Goal: Task Accomplishment & Management: Manage account settings

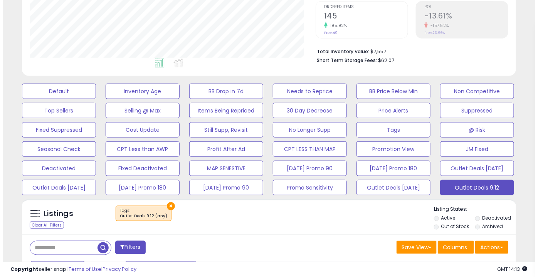
scroll to position [210, 0]
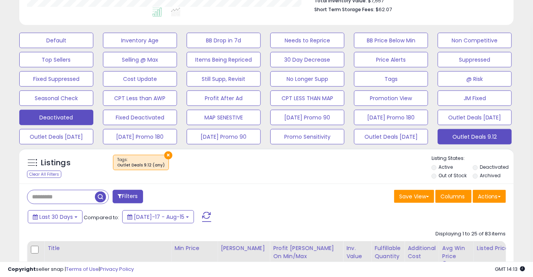
click at [76, 114] on button "Deactivated" at bounding box center [56, 117] width 74 height 15
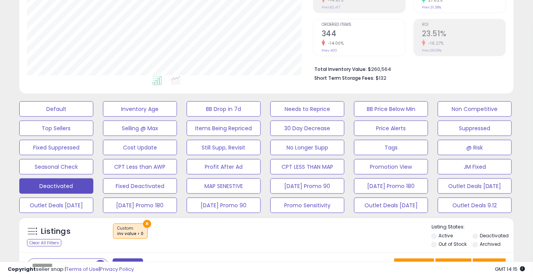
scroll to position [140, 0]
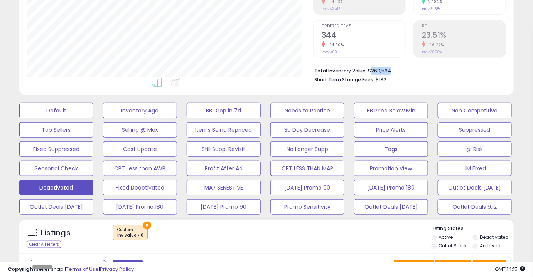
drag, startPoint x: 391, startPoint y: 69, endPoint x: 369, endPoint y: 71, distance: 21.3
click at [334, 71] on li "Total Inventory Value: $260,564" at bounding box center [407, 70] width 186 height 9
copy li "260,564"
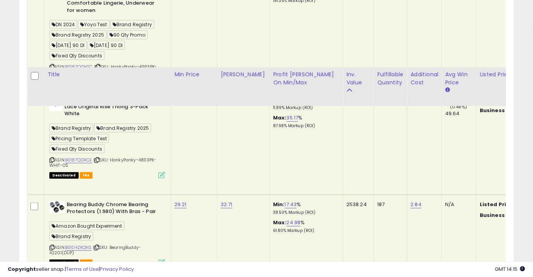
scroll to position [2208, 0]
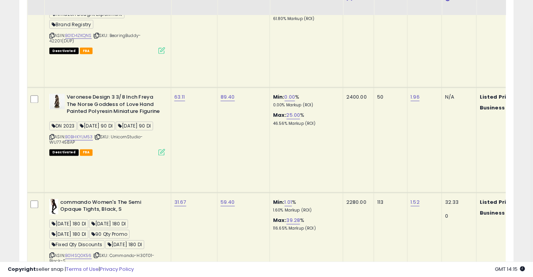
scroll to position [2363, 0]
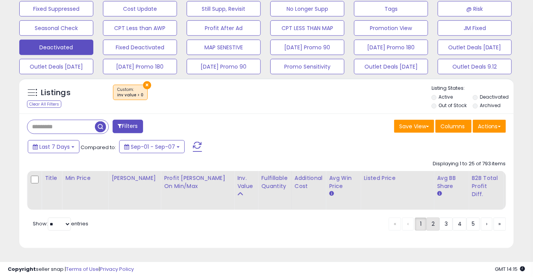
scroll to position [285, 0]
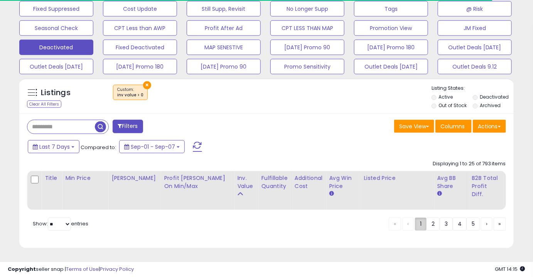
click at [334, 228] on link "1" at bounding box center [421, 224] width 12 height 13
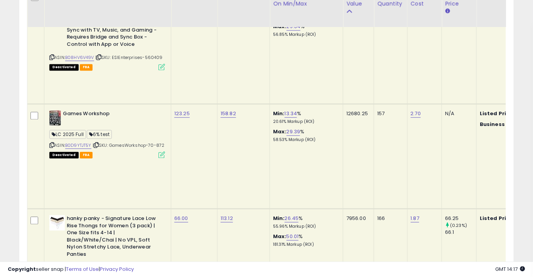
scroll to position [495, 0]
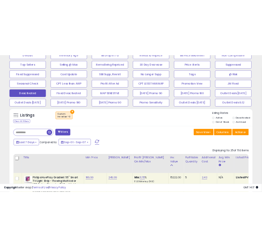
scroll to position [250, 0]
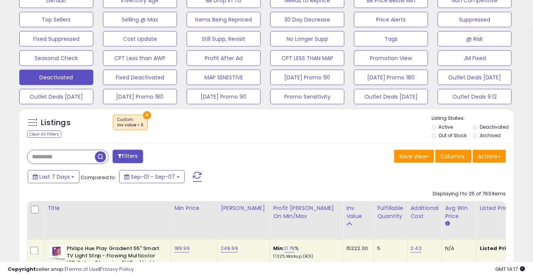
click at [334, 164] on div "Actions [GEOGRAPHIC_DATA] Import Walmart Mapping Export Visible Columns Export …" at bounding box center [489, 157] width 33 height 15
click at [334, 157] on button "Actions" at bounding box center [489, 156] width 33 height 13
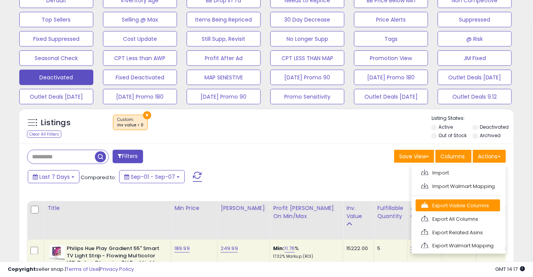
click at [334, 205] on link "Export Visible Columns" at bounding box center [458, 206] width 84 height 12
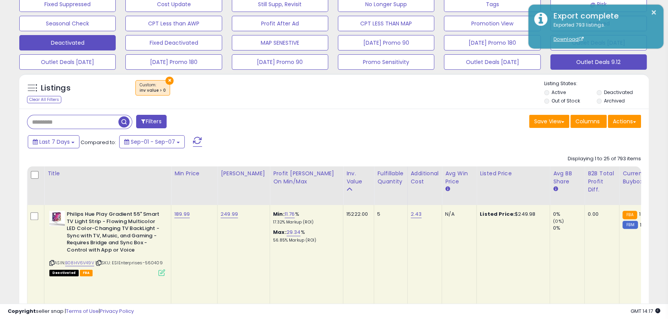
scroll to position [285, 0]
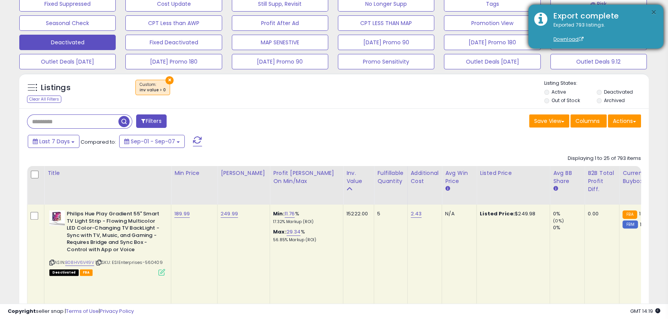
click at [334, 9] on button "×" at bounding box center [653, 13] width 6 height 10
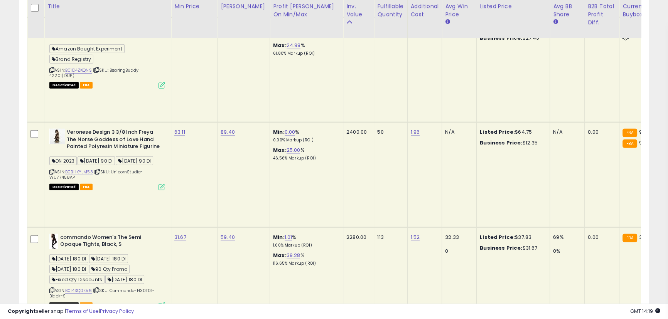
scroll to position [2320, 0]
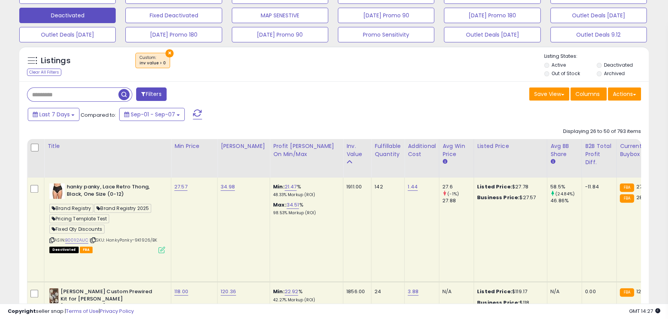
scroll to position [350, 0]
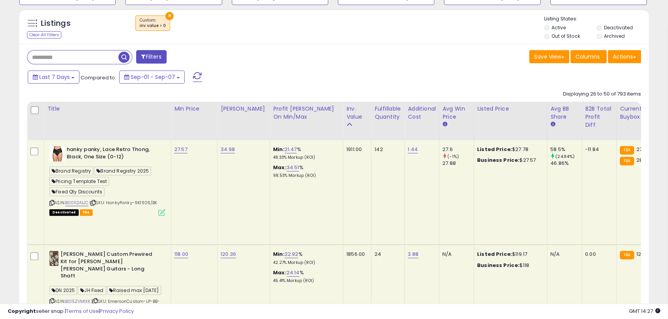
click at [53, 202] on icon at bounding box center [51, 203] width 5 height 4
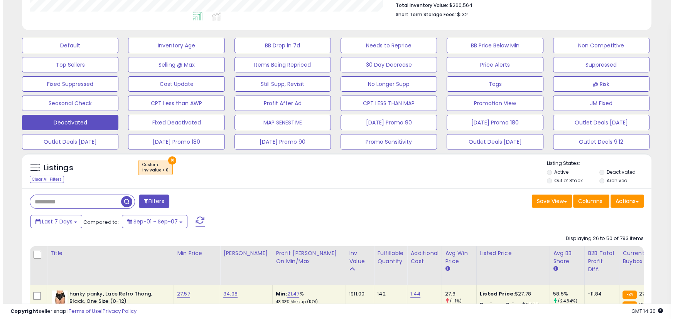
scroll to position [174, 0]
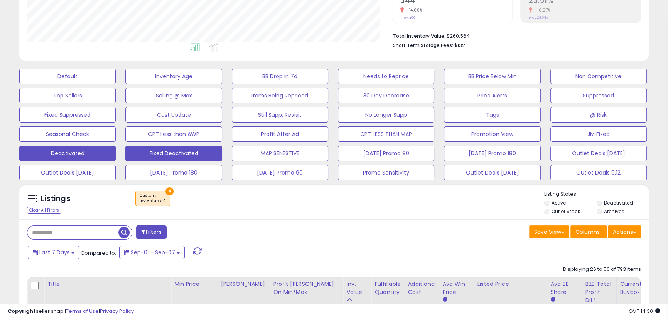
click at [170, 155] on button "Fixed Deactivated" at bounding box center [173, 153] width 96 height 15
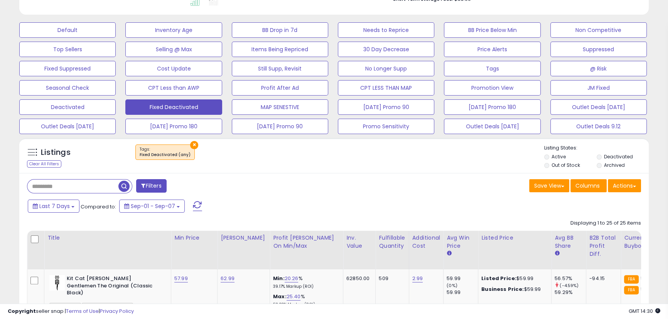
scroll to position [280, 0]
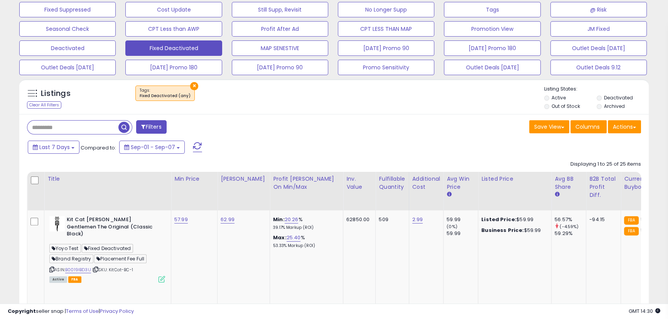
click at [334, 98] on label "Deactivated" at bounding box center [618, 97] width 29 height 7
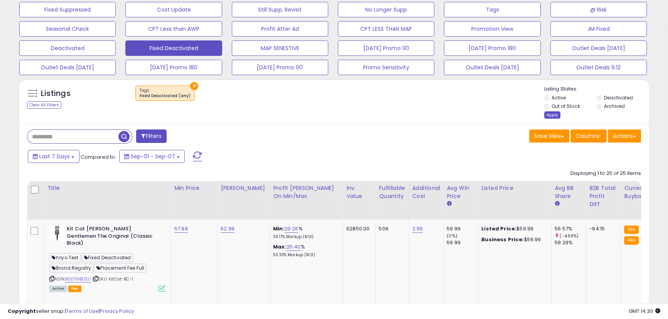
click at [334, 116] on div "Apply" at bounding box center [552, 114] width 16 height 7
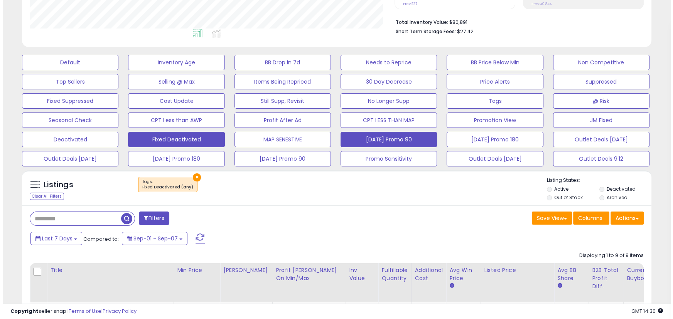
scroll to position [96, 0]
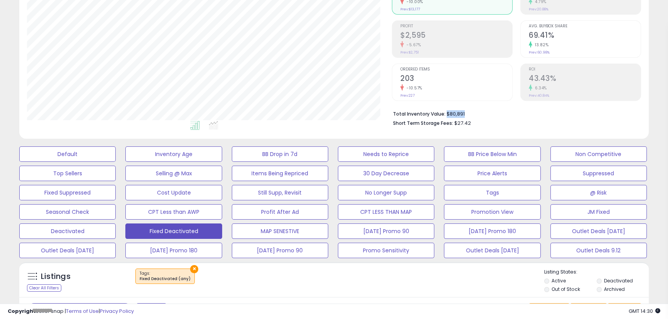
drag, startPoint x: 467, startPoint y: 114, endPoint x: 445, endPoint y: 116, distance: 21.7
click at [334, 116] on li "Total Inventory Value: $80,891" at bounding box center [514, 113] width 242 height 9
copy li "$80,891"
click at [334, 177] on button "Suppressed" at bounding box center [598, 173] width 96 height 15
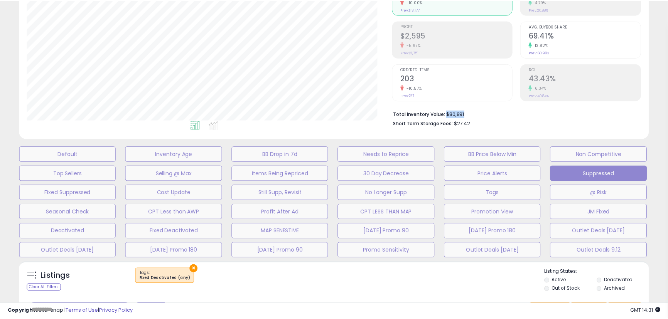
scroll to position [158, 368]
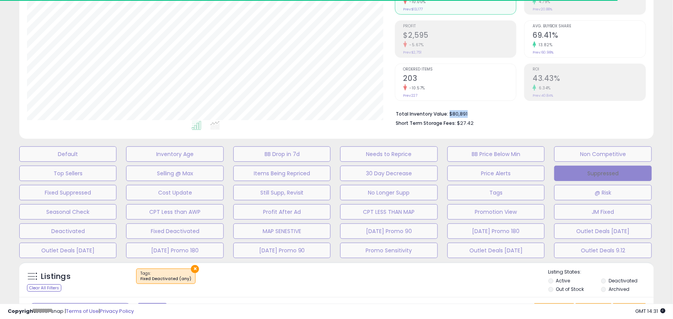
select select "**"
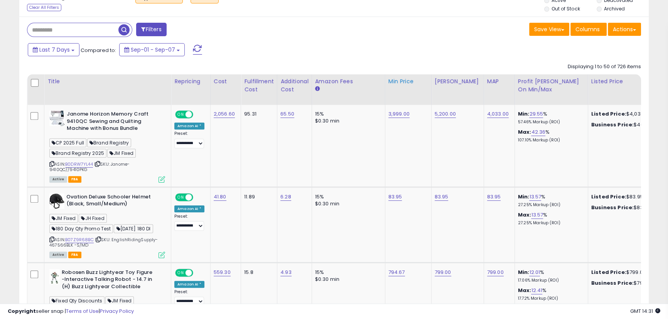
scroll to position [167, 0]
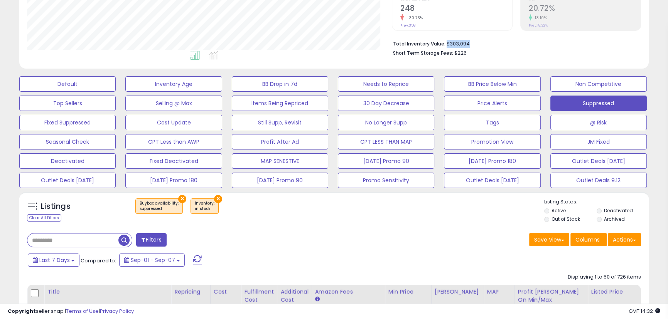
drag, startPoint x: 474, startPoint y: 42, endPoint x: 446, endPoint y: 46, distance: 28.1
click at [334, 46] on li "Total Inventory Value: $303,094" at bounding box center [514, 43] width 242 height 9
copy li "$303,094"
